Goal: Information Seeking & Learning: Learn about a topic

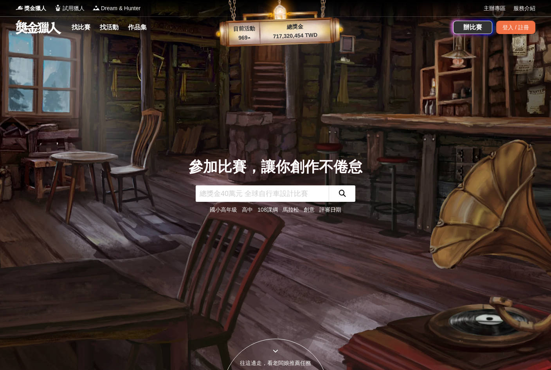
click at [524, 33] on div "登入 / 註冊" at bounding box center [516, 27] width 39 height 13
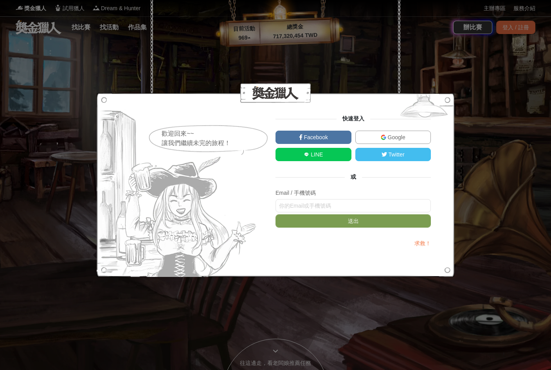
scroll to position [0, 0]
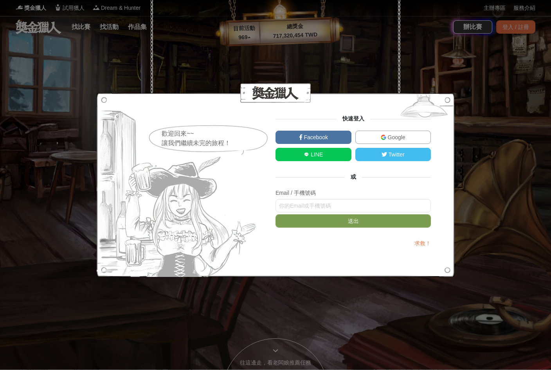
click at [331, 143] on link "Facebook" at bounding box center [314, 137] width 76 height 13
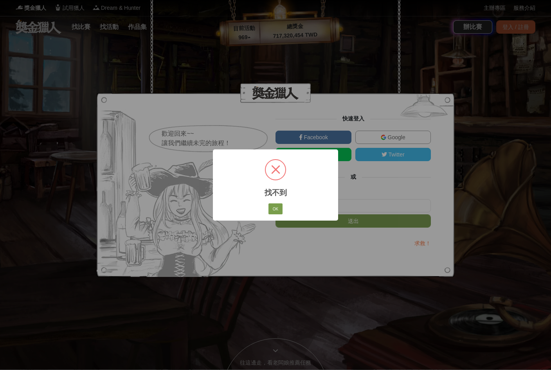
click at [341, 144] on div "× 找不到 OK No Cancel" at bounding box center [275, 185] width 551 height 370
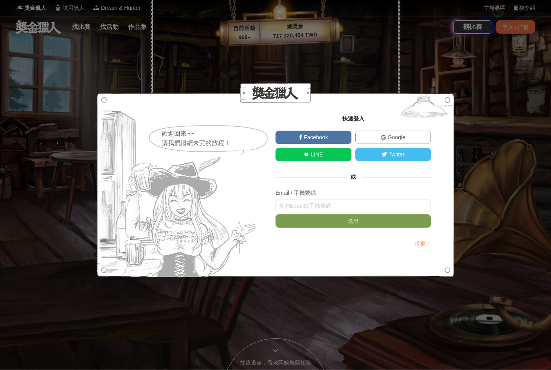
click at [338, 140] on link "Facebook" at bounding box center [314, 137] width 76 height 13
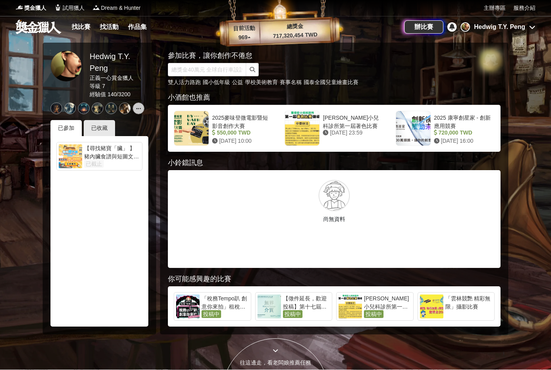
click at [79, 31] on link "找比賽" at bounding box center [81, 27] width 25 height 11
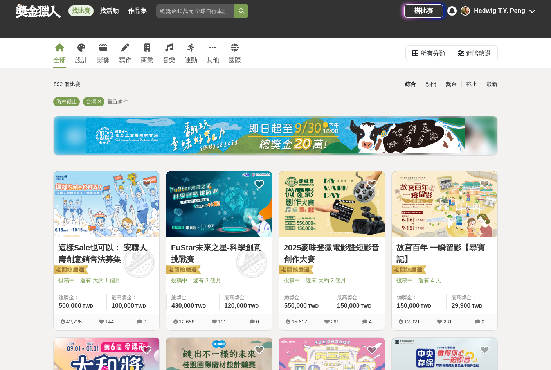
click at [467, 85] on div "截止" at bounding box center [472, 85] width 20 height 14
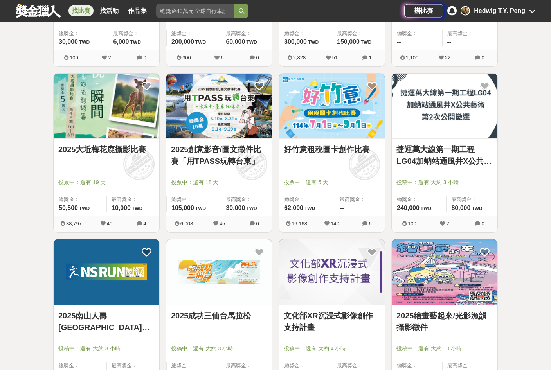
scroll to position [264, 0]
click at [321, 130] on img at bounding box center [332, 106] width 106 height 65
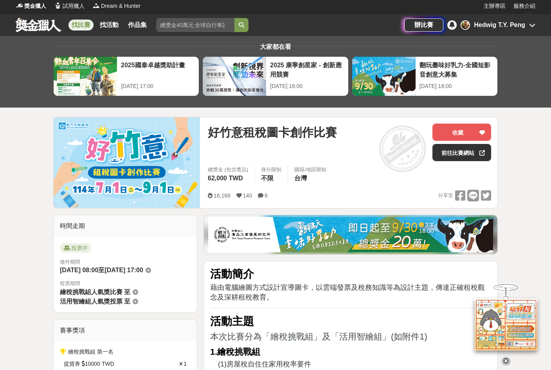
scroll to position [7, 0]
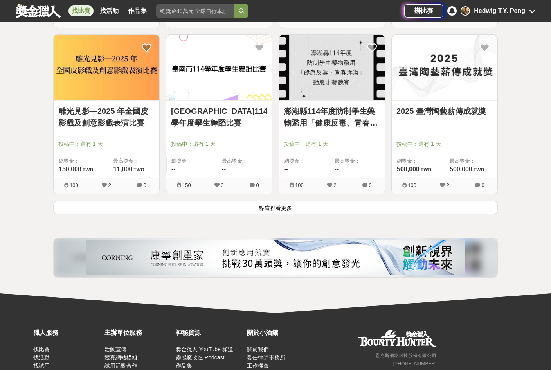
scroll to position [969, 0]
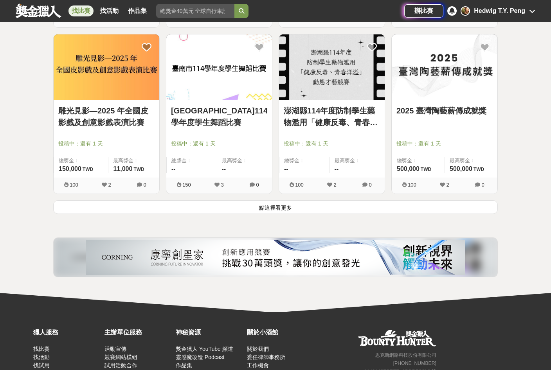
click at [257, 209] on button "點這裡看更多" at bounding box center [275, 208] width 445 height 14
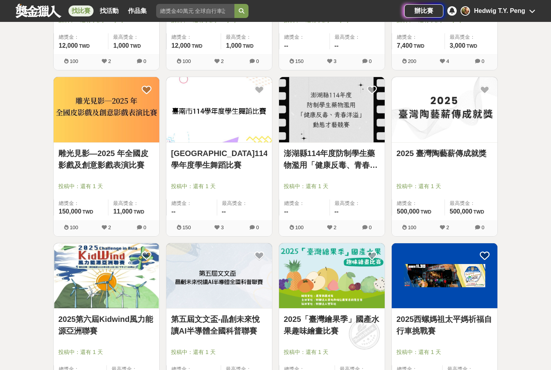
scroll to position [925, 0]
